Goal: Find specific page/section: Find specific page/section

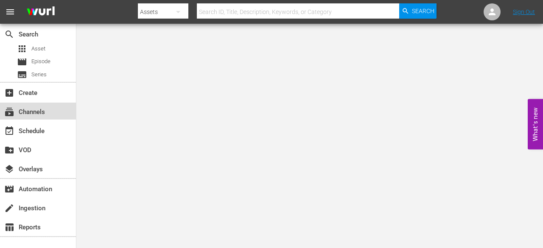
click at [34, 109] on div "subscriptions Channels" at bounding box center [24, 111] width 48 height 8
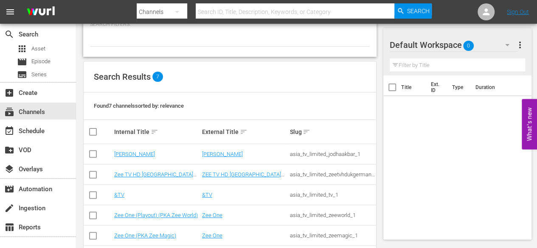
scroll to position [53, 0]
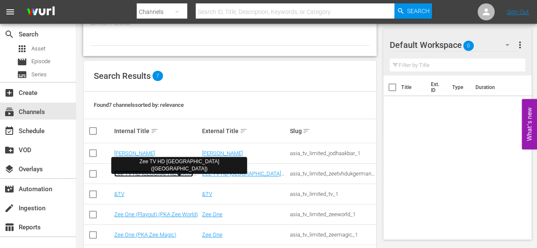
click at [140, 173] on link "Zee TV HD [GEOGRAPHIC_DATA] ([GEOGRAPHIC_DATA])" at bounding box center [153, 177] width 79 height 13
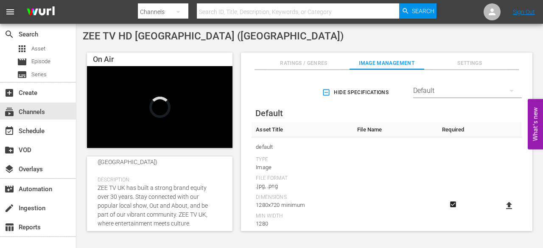
scroll to position [205, 0]
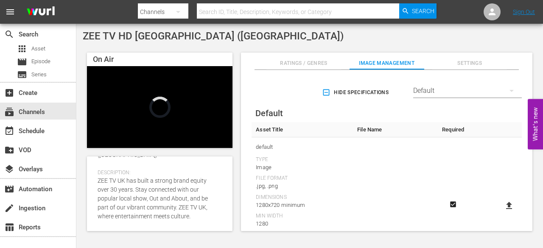
click at [230, 215] on div "Channel Details edit [PERSON_NAME] ID: 2121 Slug: asia_tv_limited_zeetvhdukgerm…" at bounding box center [160, 194] width 146 height 75
click at [276, 65] on span "Ratings / Genres" at bounding box center [304, 63] width 75 height 9
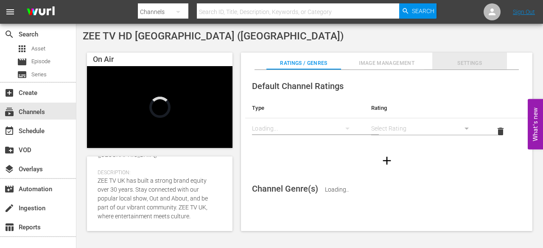
click at [457, 66] on span "Settings" at bounding box center [469, 63] width 75 height 9
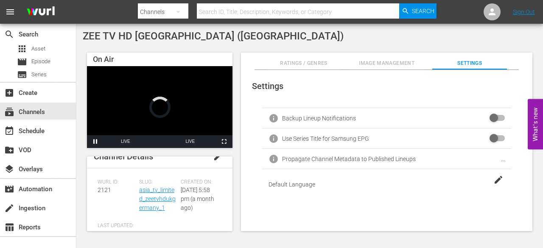
scroll to position [0, 0]
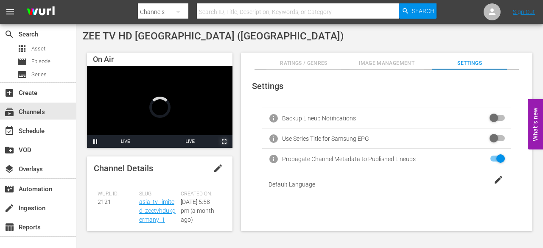
click at [224, 142] on span "Video Player" at bounding box center [224, 142] width 0 height 0
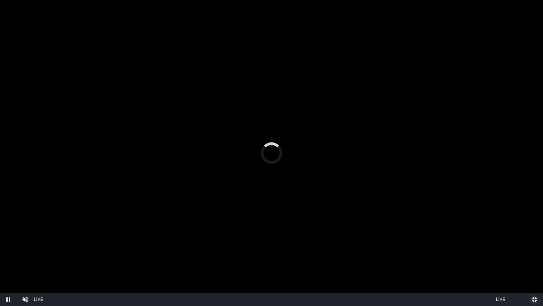
click at [535, 248] on span "Video Player" at bounding box center [535, 299] width 0 height 0
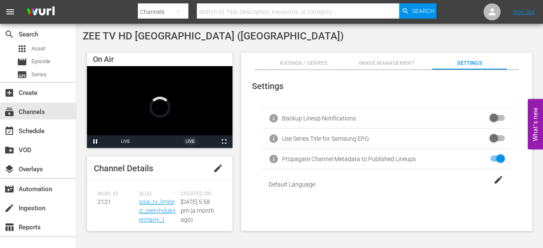
click at [193, 142] on span "LIVE" at bounding box center [189, 141] width 9 height 5
click at [122, 142] on div "Stream Type LIVE" at bounding box center [125, 141] width 9 height 13
